Goal: Task Accomplishment & Management: Use online tool/utility

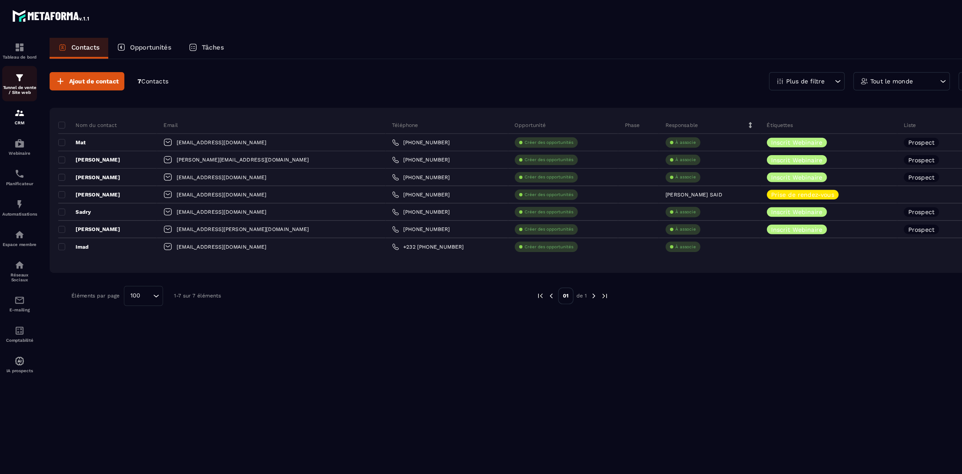
click at [17, 75] on p "Tunnel de vente / Site web" at bounding box center [17, 78] width 30 height 8
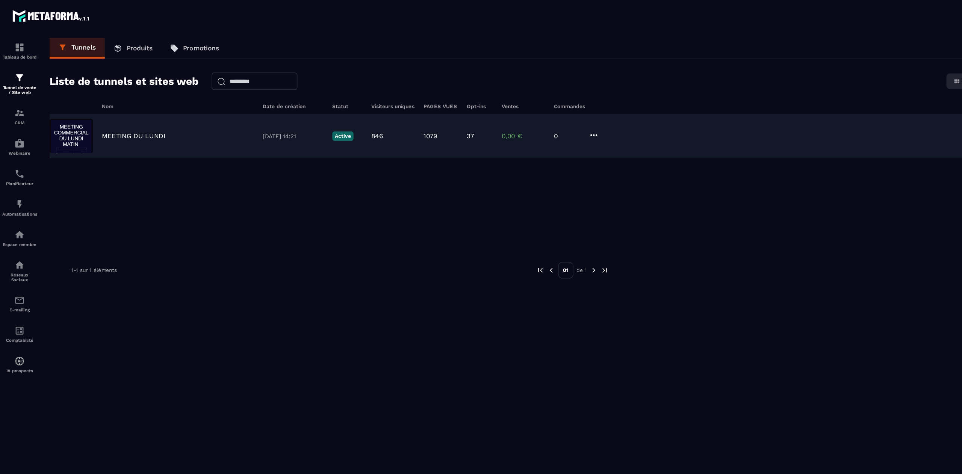
click at [137, 122] on div "MEETING DU LUNDI [DATE] 14:21 Active 846 1079 37 0,00 € 0" at bounding box center [495, 118] width 904 height 38
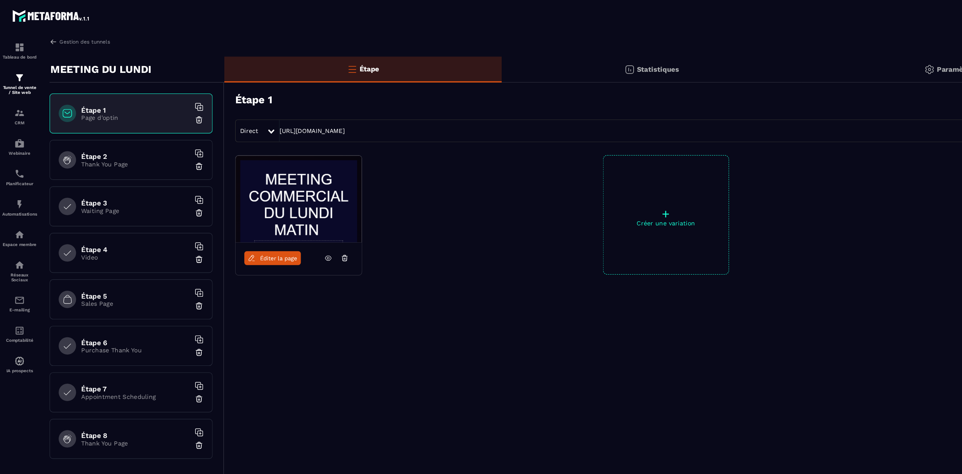
click at [240, 223] on span "Éditer la page" at bounding box center [241, 224] width 32 height 6
